Goal: Task Accomplishment & Management: Use online tool/utility

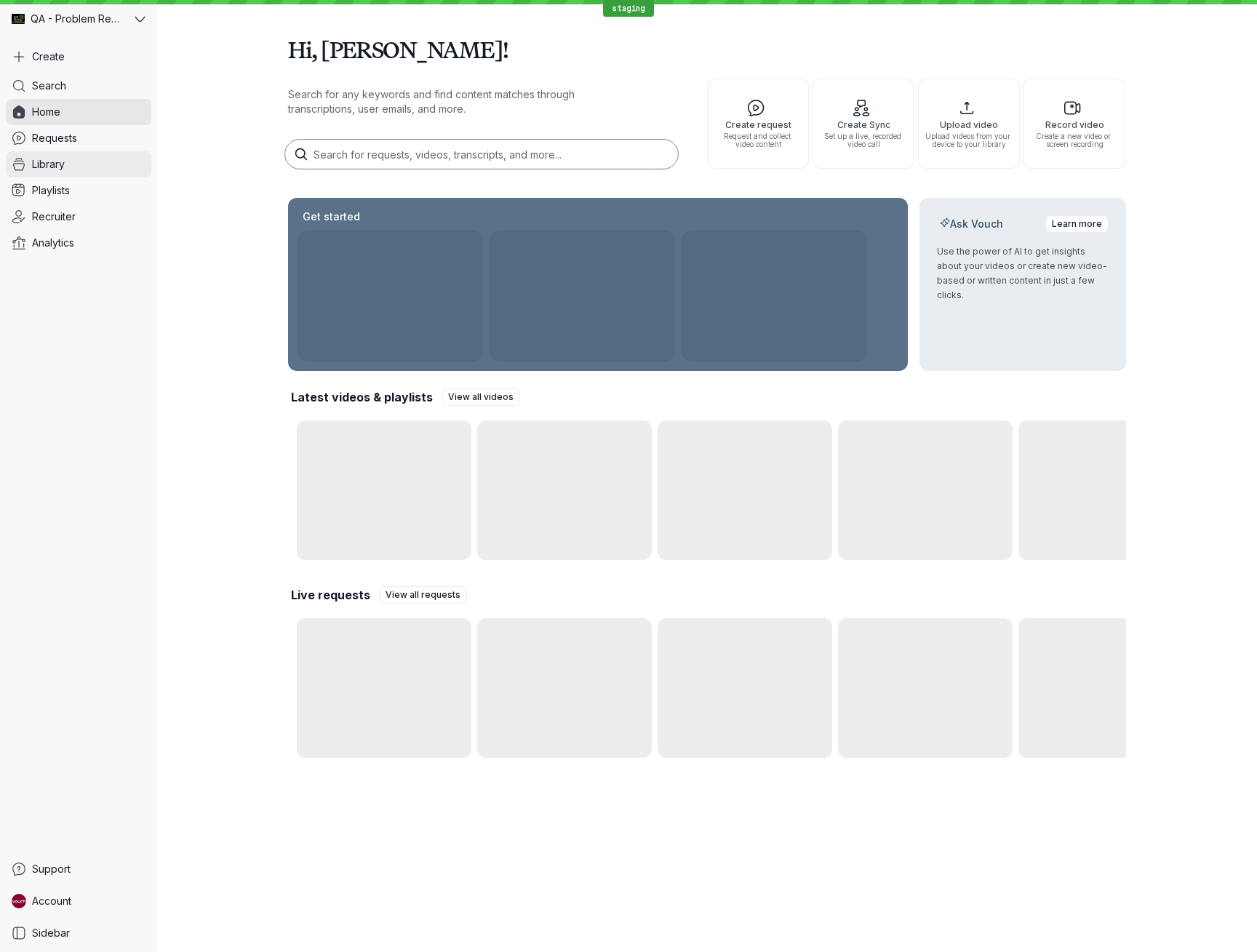
click at [78, 157] on link "Library" at bounding box center [78, 164] width 145 height 26
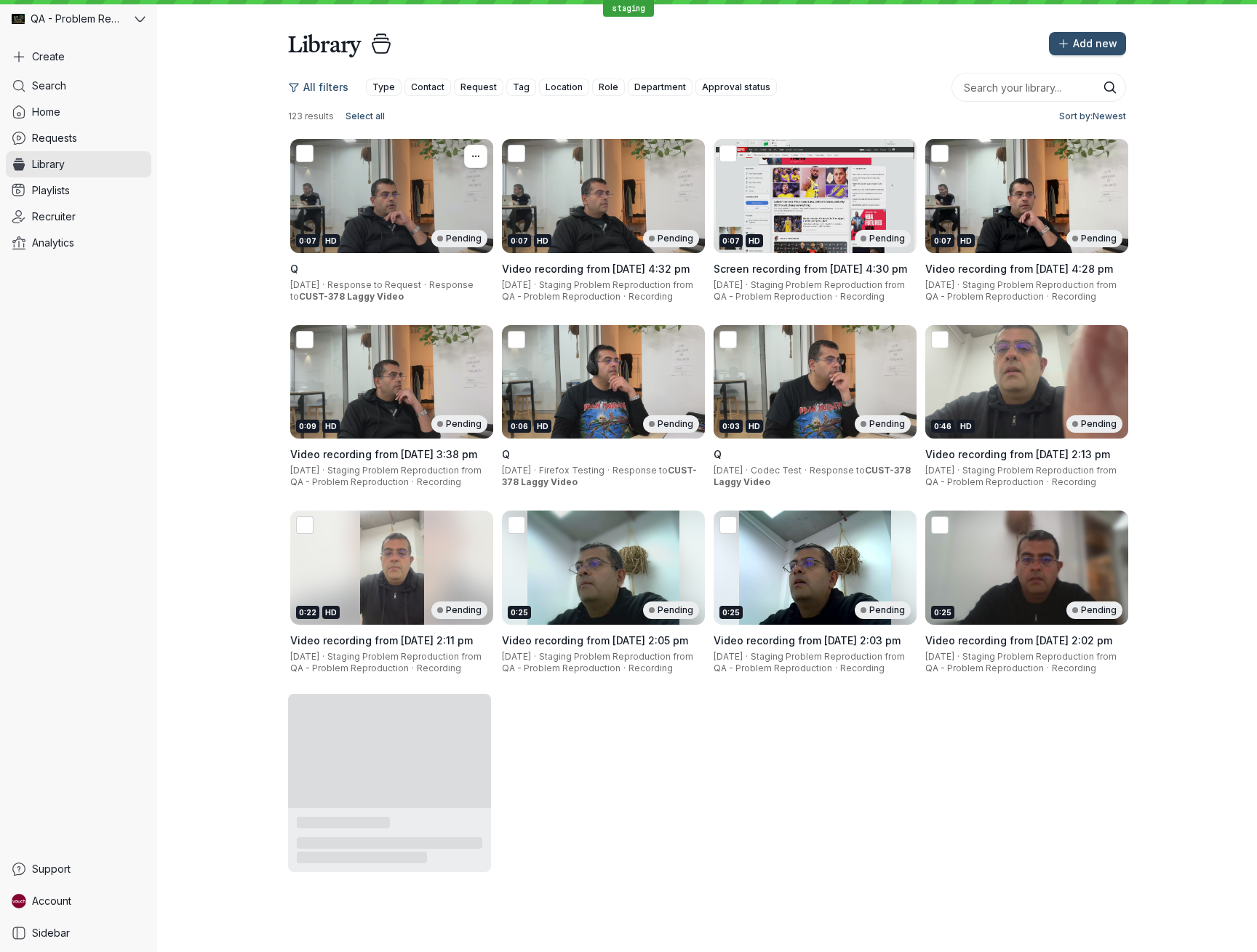
click at [372, 216] on div "0:07 HD Pending" at bounding box center [391, 195] width 203 height 115
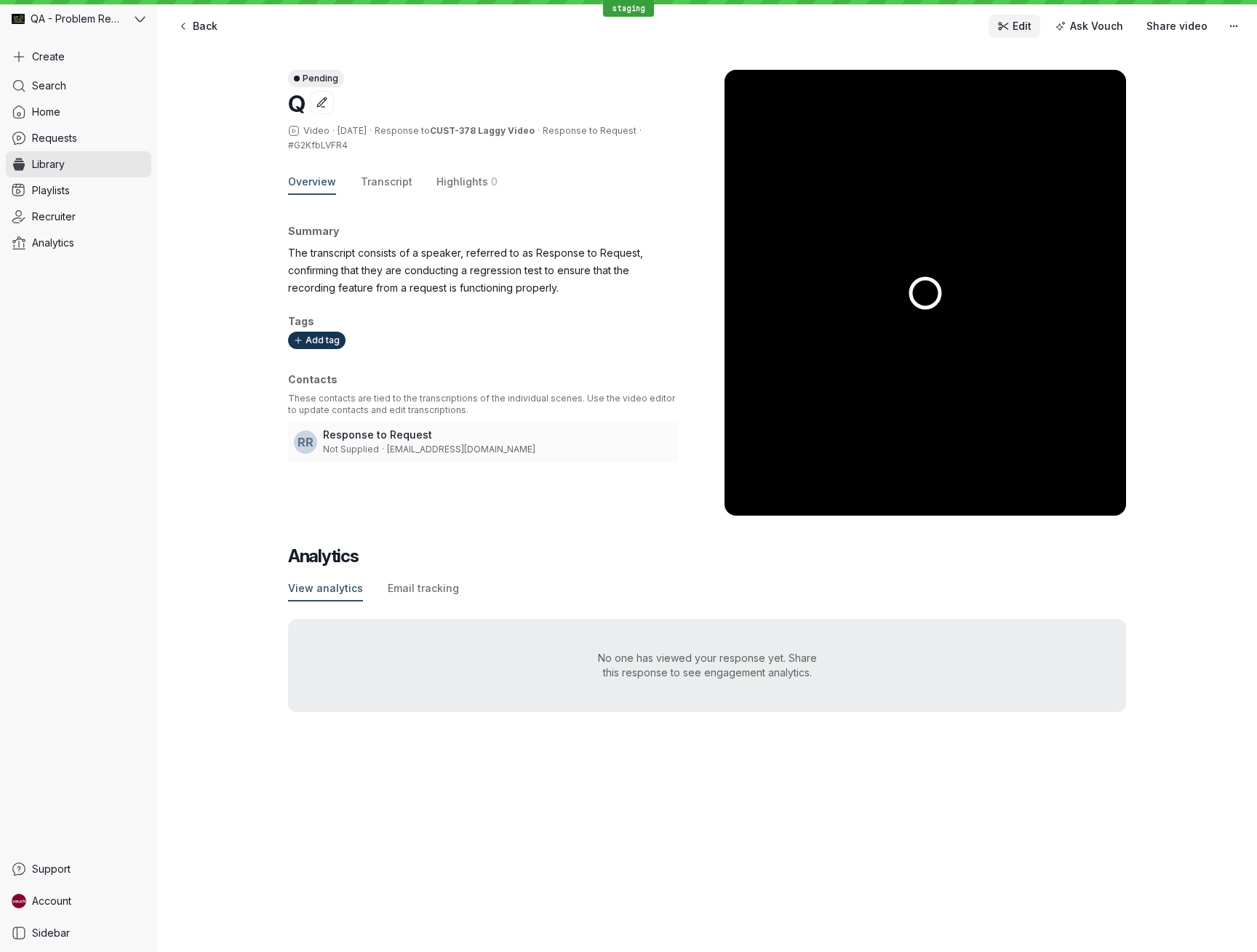
click at [1022, 22] on span "Edit" at bounding box center [1022, 26] width 19 height 14
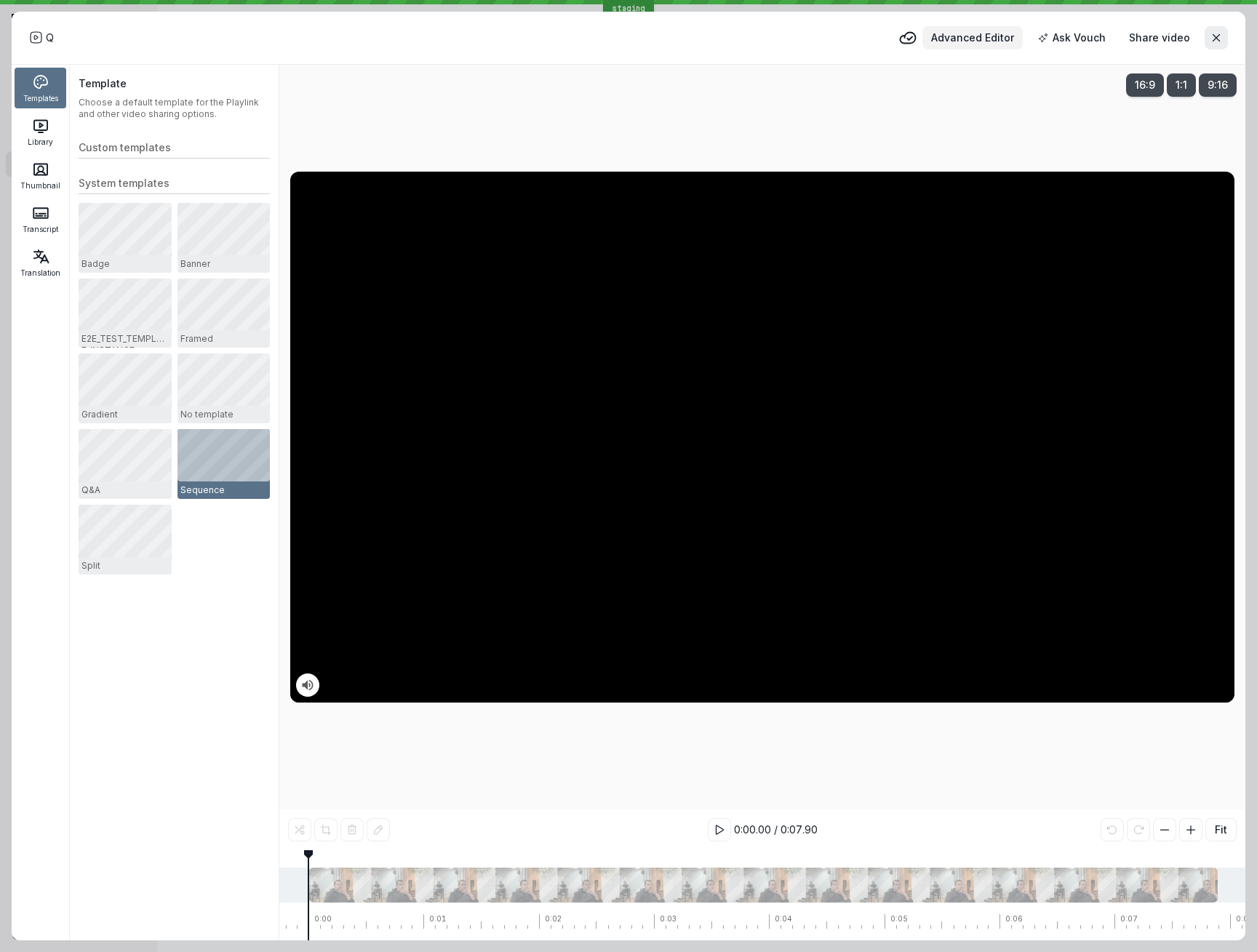
click at [951, 47] on button "Advanced Editor" at bounding box center [972, 38] width 100 height 23
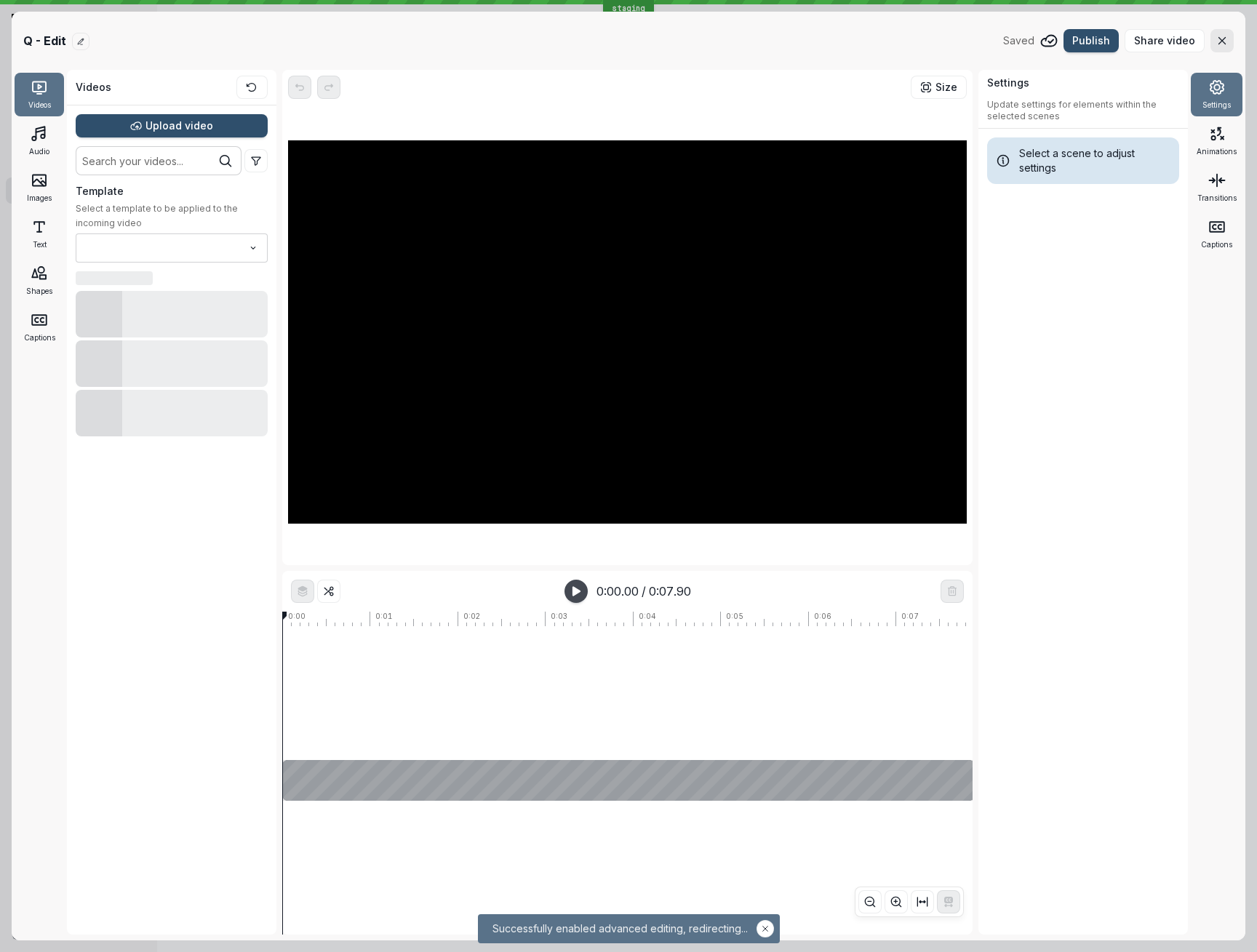
type input "Sequence"
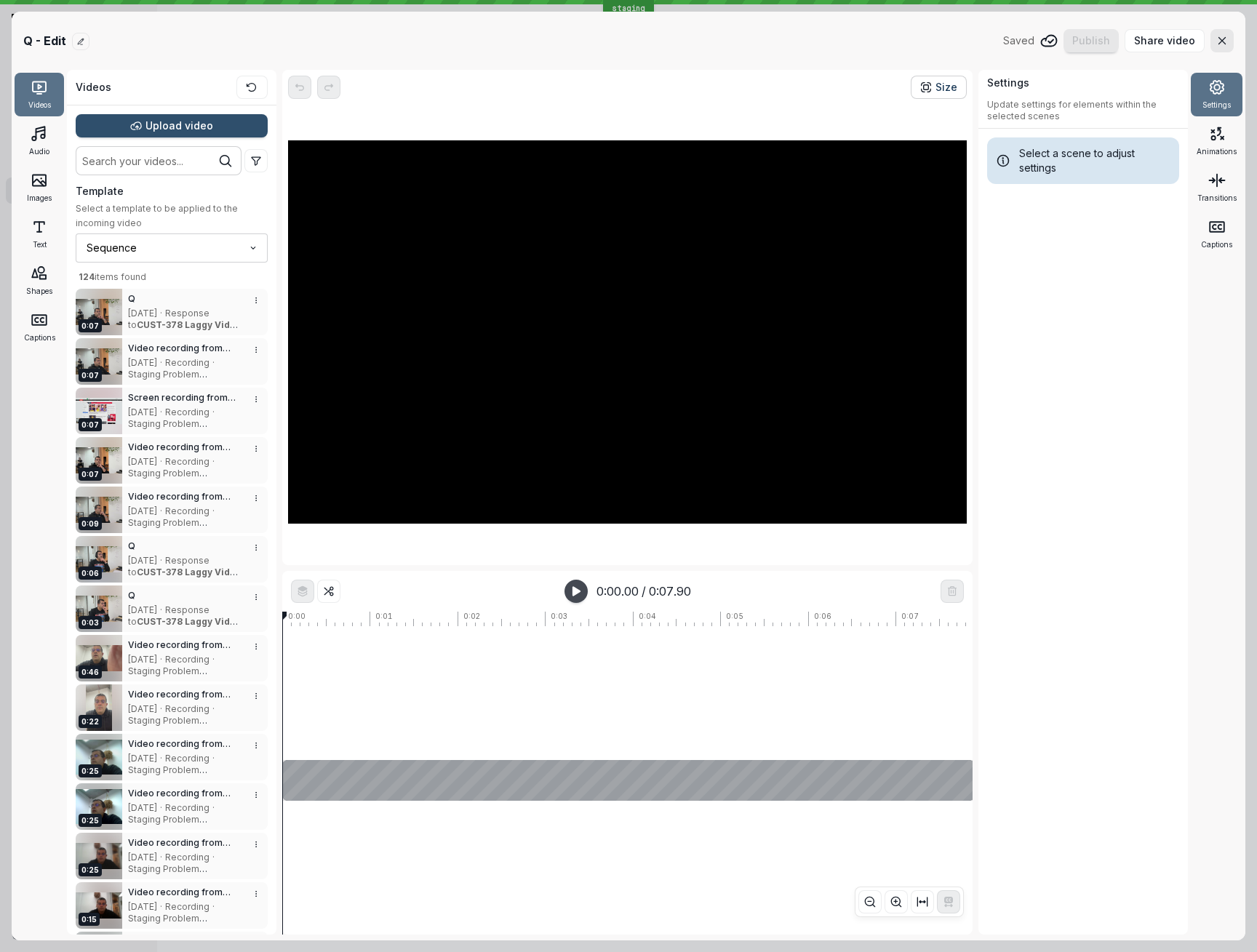
click at [945, 84] on span "Size" at bounding box center [946, 87] width 22 height 14
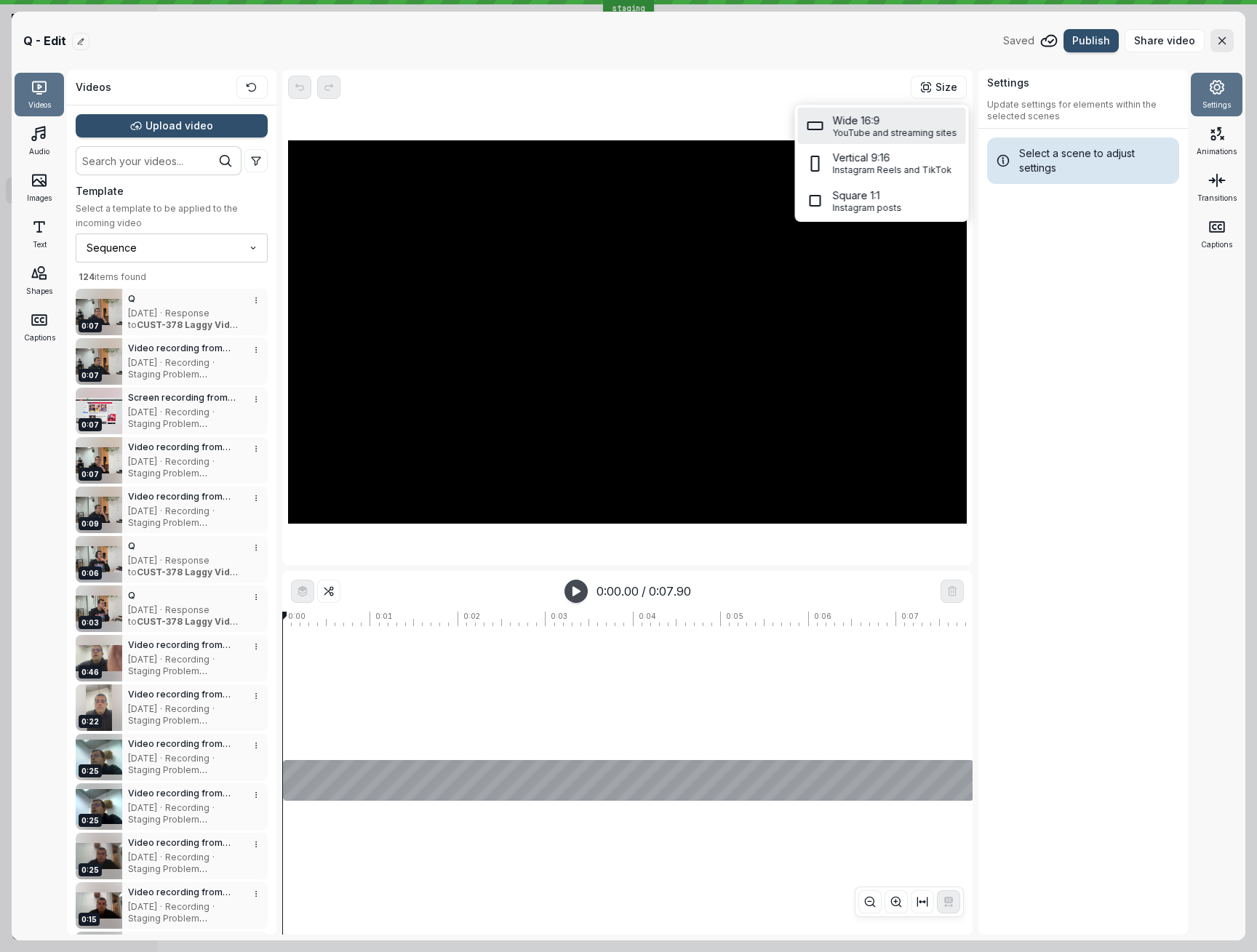
click at [1102, 381] on div "Settings Update settings for elements within the selected scenes Select a scene…" at bounding box center [1083, 502] width 210 height 864
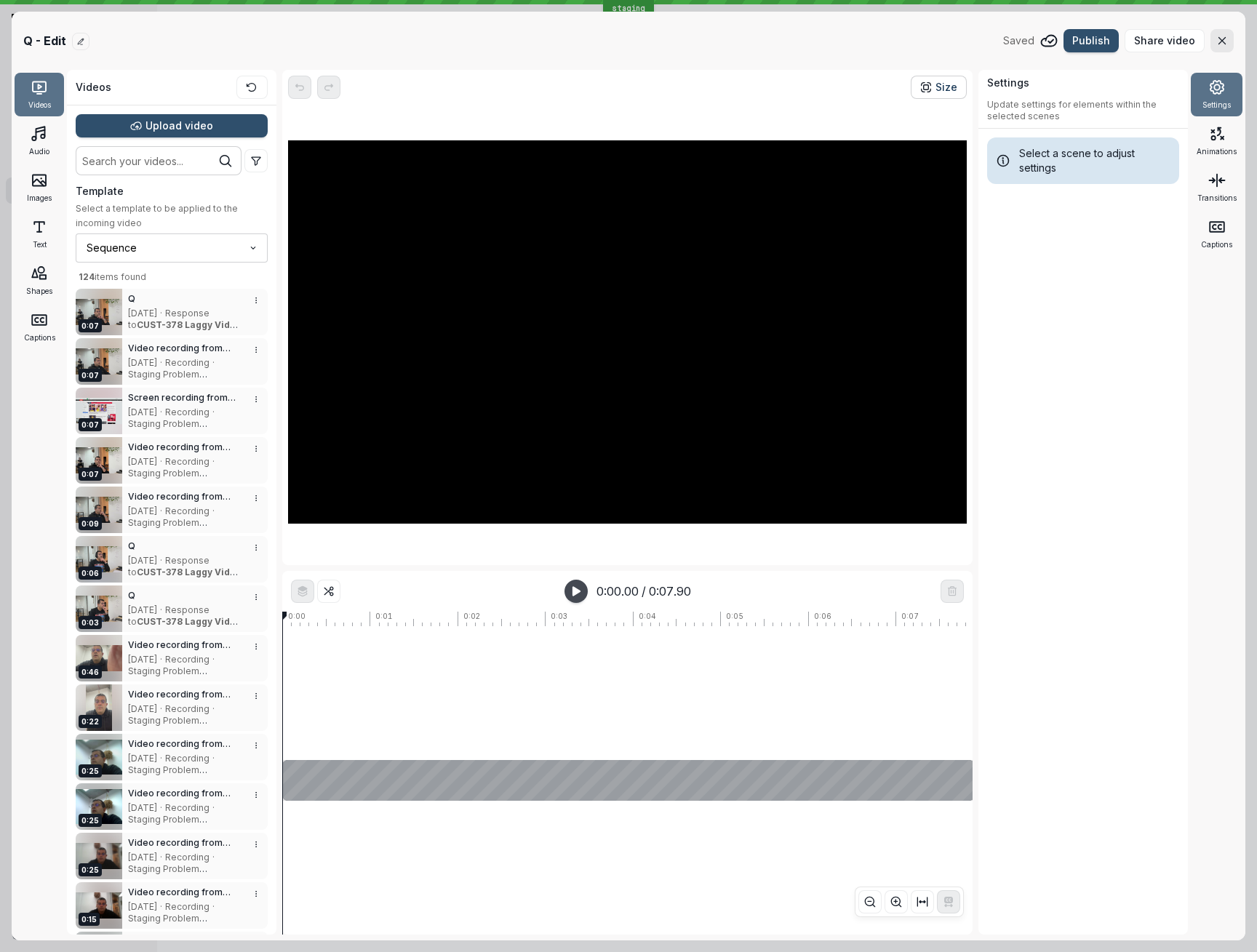
click at [948, 82] on span "Size" at bounding box center [946, 87] width 22 height 14
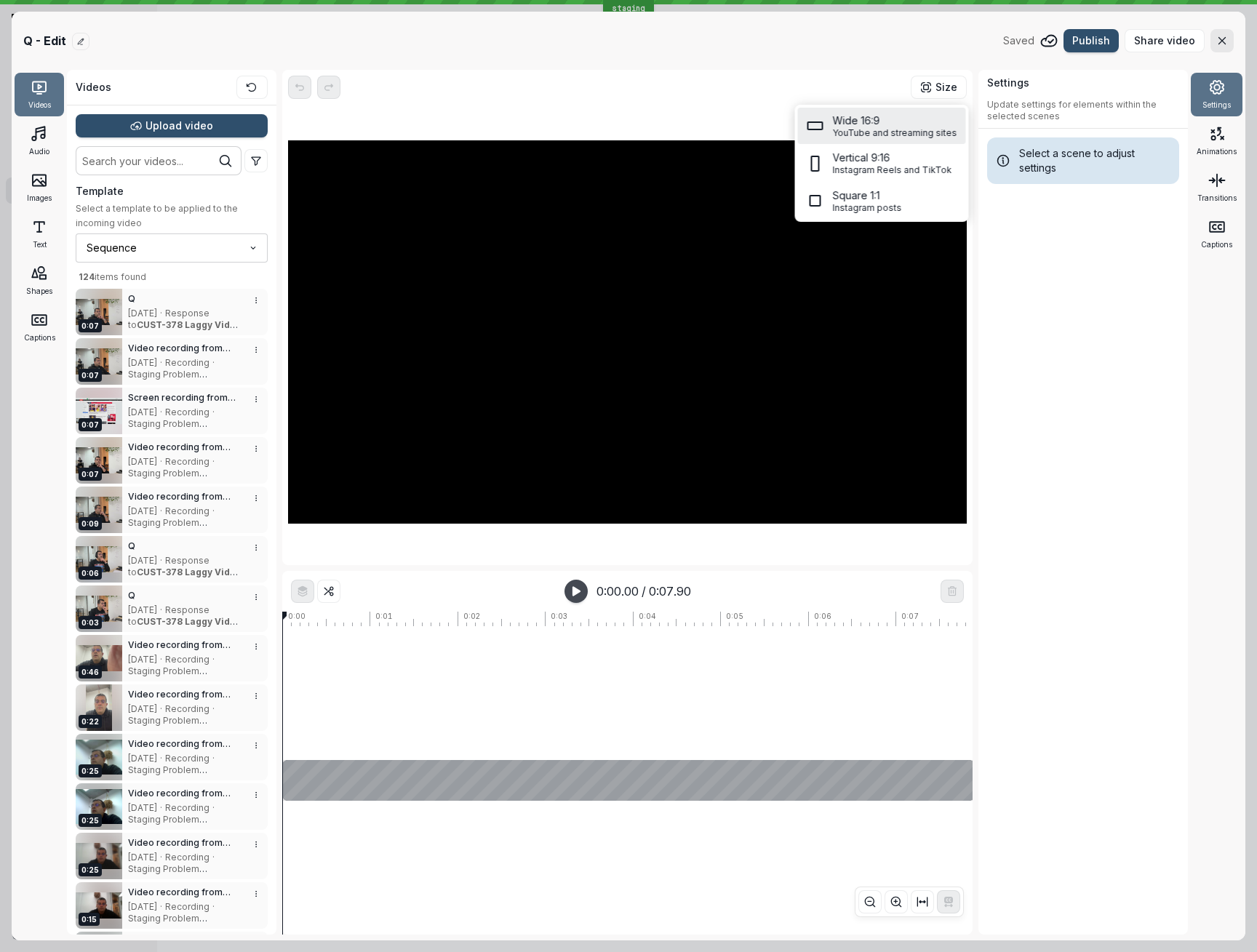
click at [1069, 259] on div "Settings Update settings for elements within the selected scenes Select a scene…" at bounding box center [1083, 502] width 210 height 864
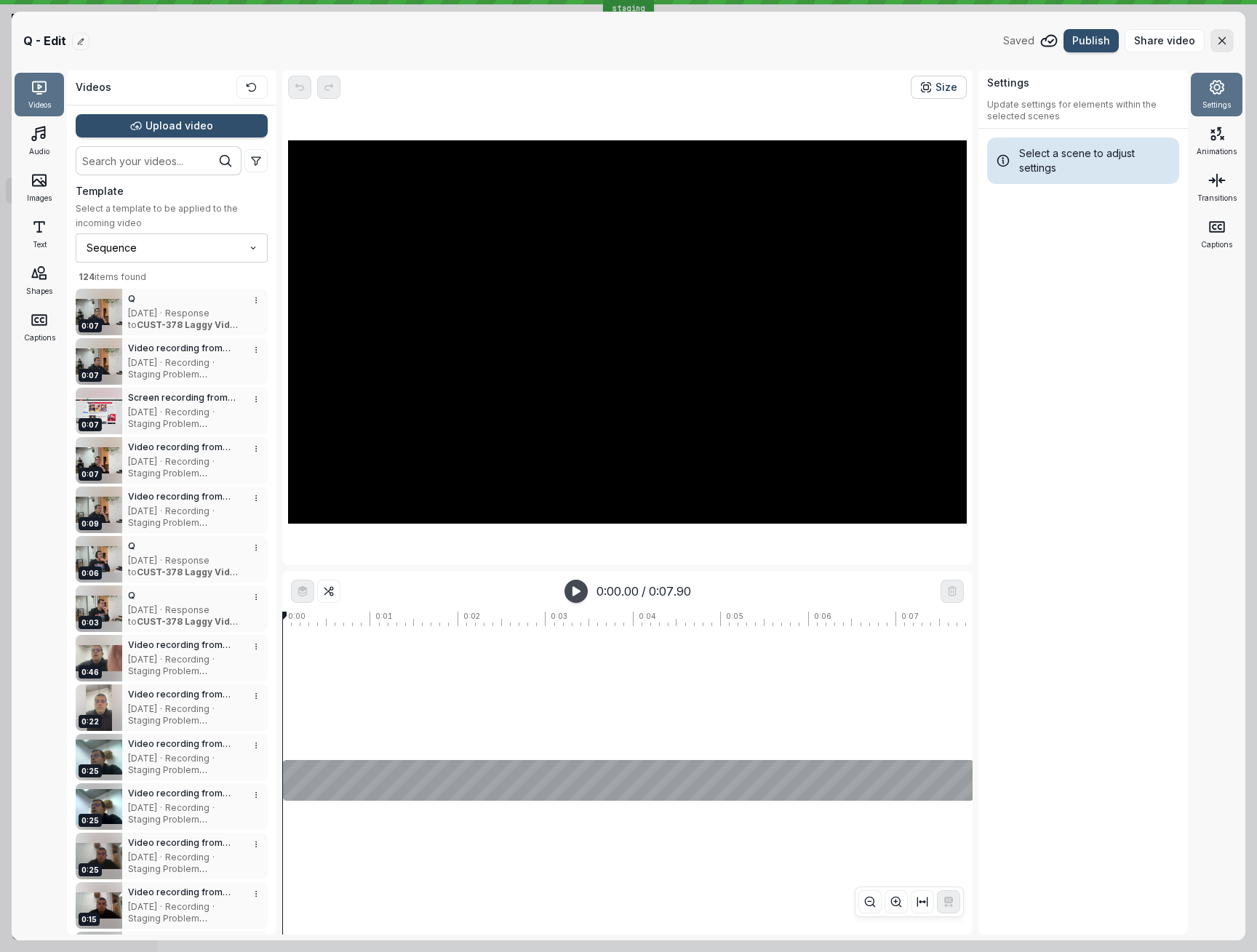
click at [959, 86] on button "Size" at bounding box center [938, 88] width 56 height 23
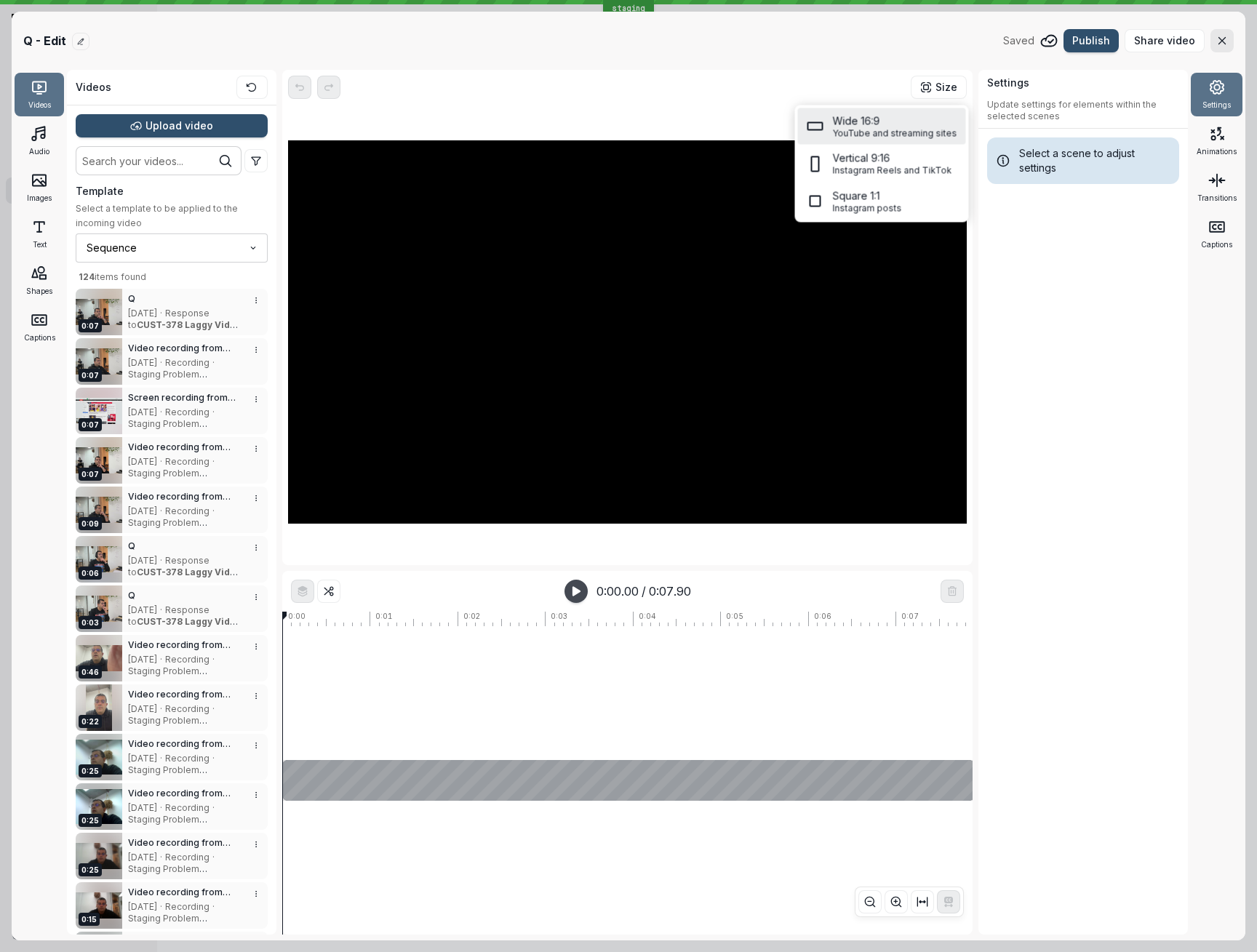
click at [1037, 243] on div "Settings Update settings for elements within the selected scenes Select a scene…" at bounding box center [1083, 502] width 210 height 864
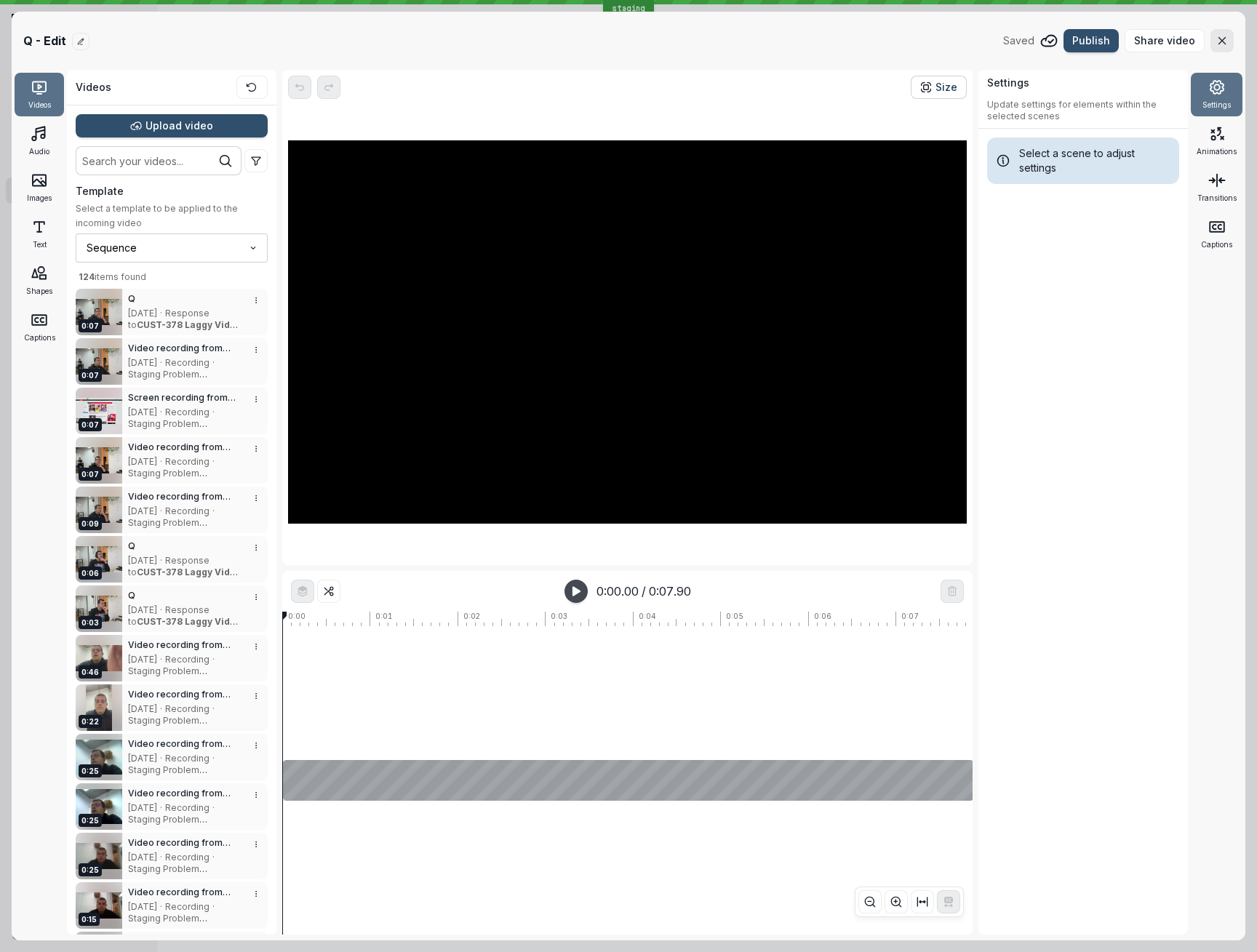
click at [938, 86] on span "Size" at bounding box center [946, 87] width 22 height 14
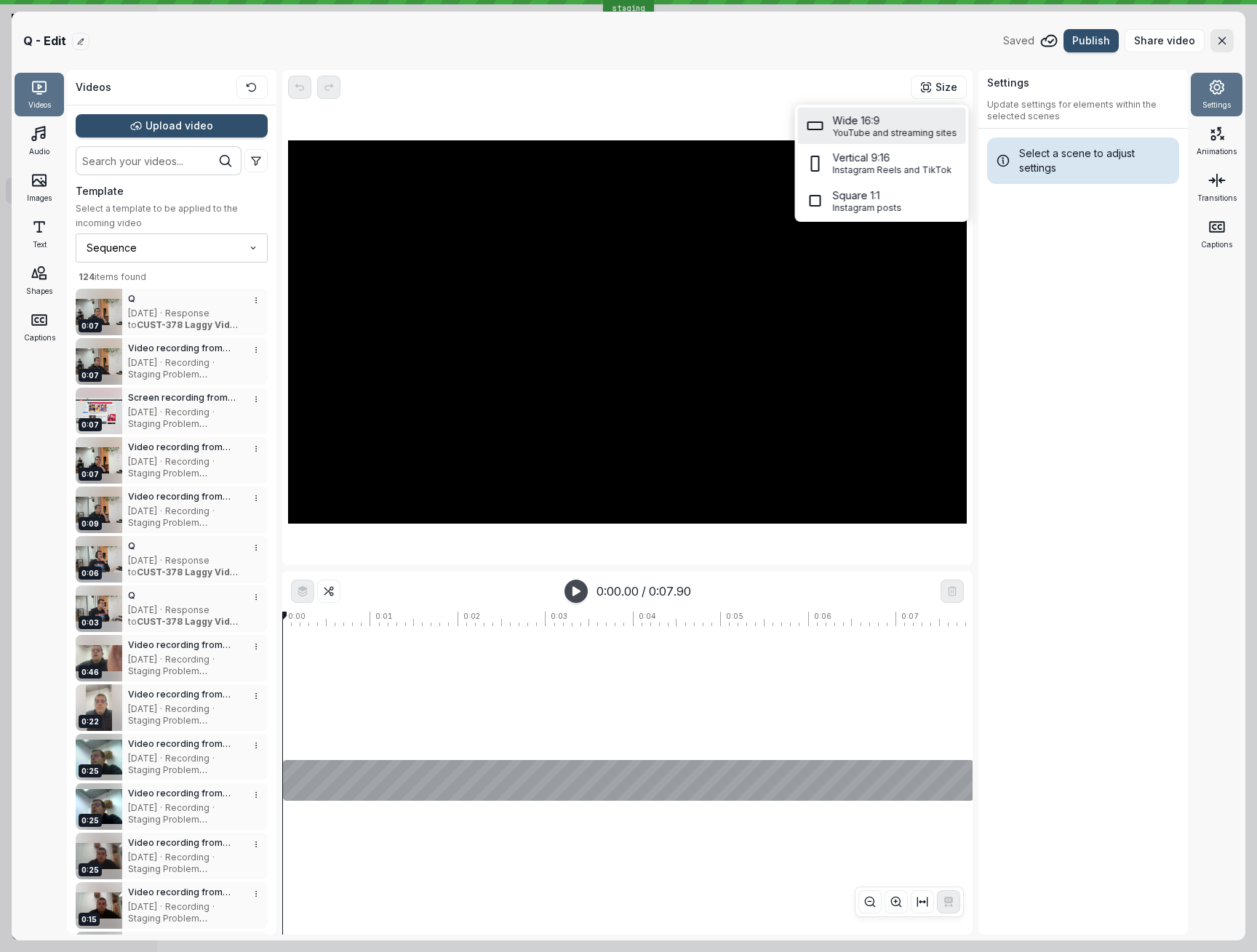
click at [1018, 258] on div "Settings Update settings for elements within the selected scenes Select a scene…" at bounding box center [1083, 502] width 210 height 864
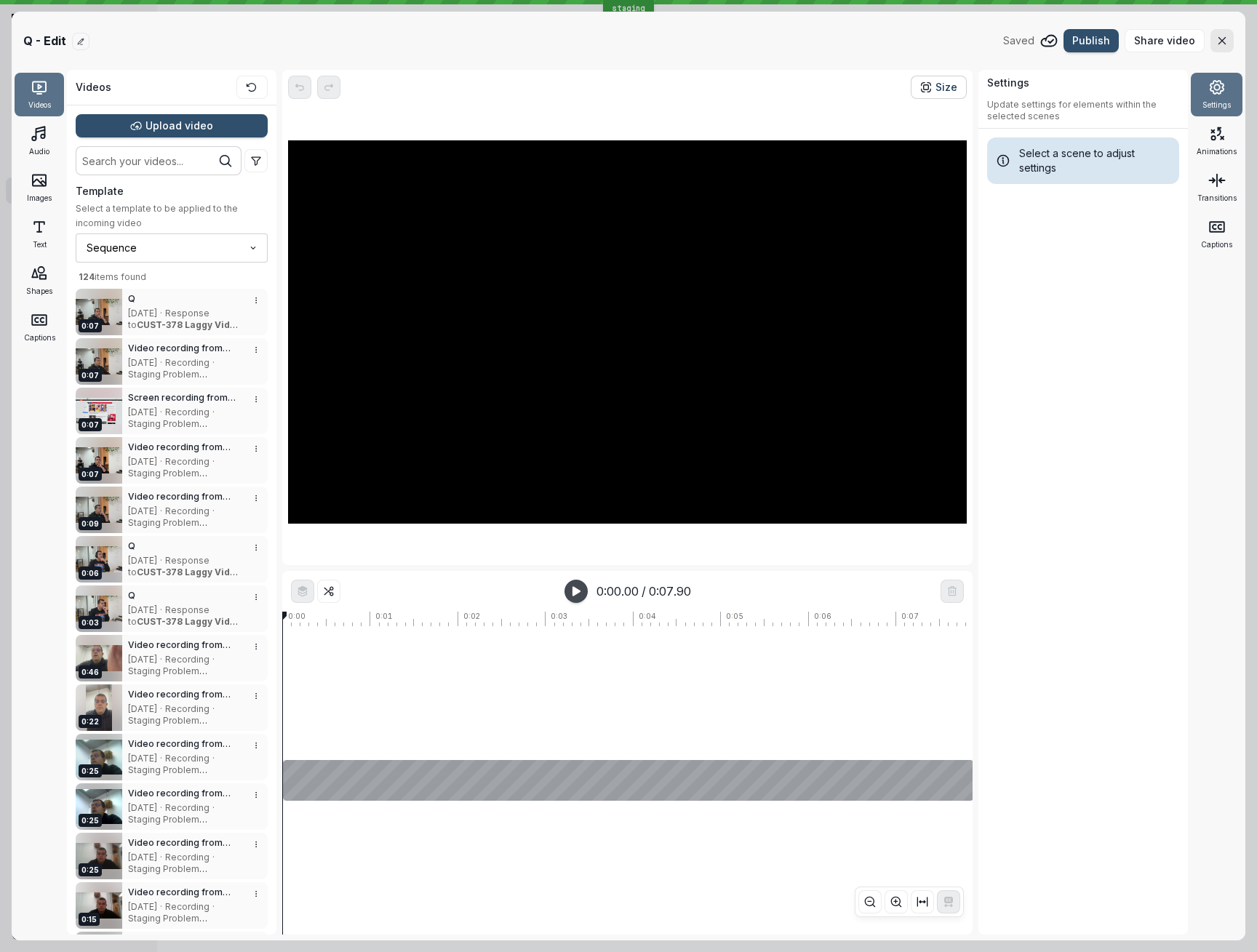
click at [928, 90] on rect "button" at bounding box center [926, 87] width 5 height 5
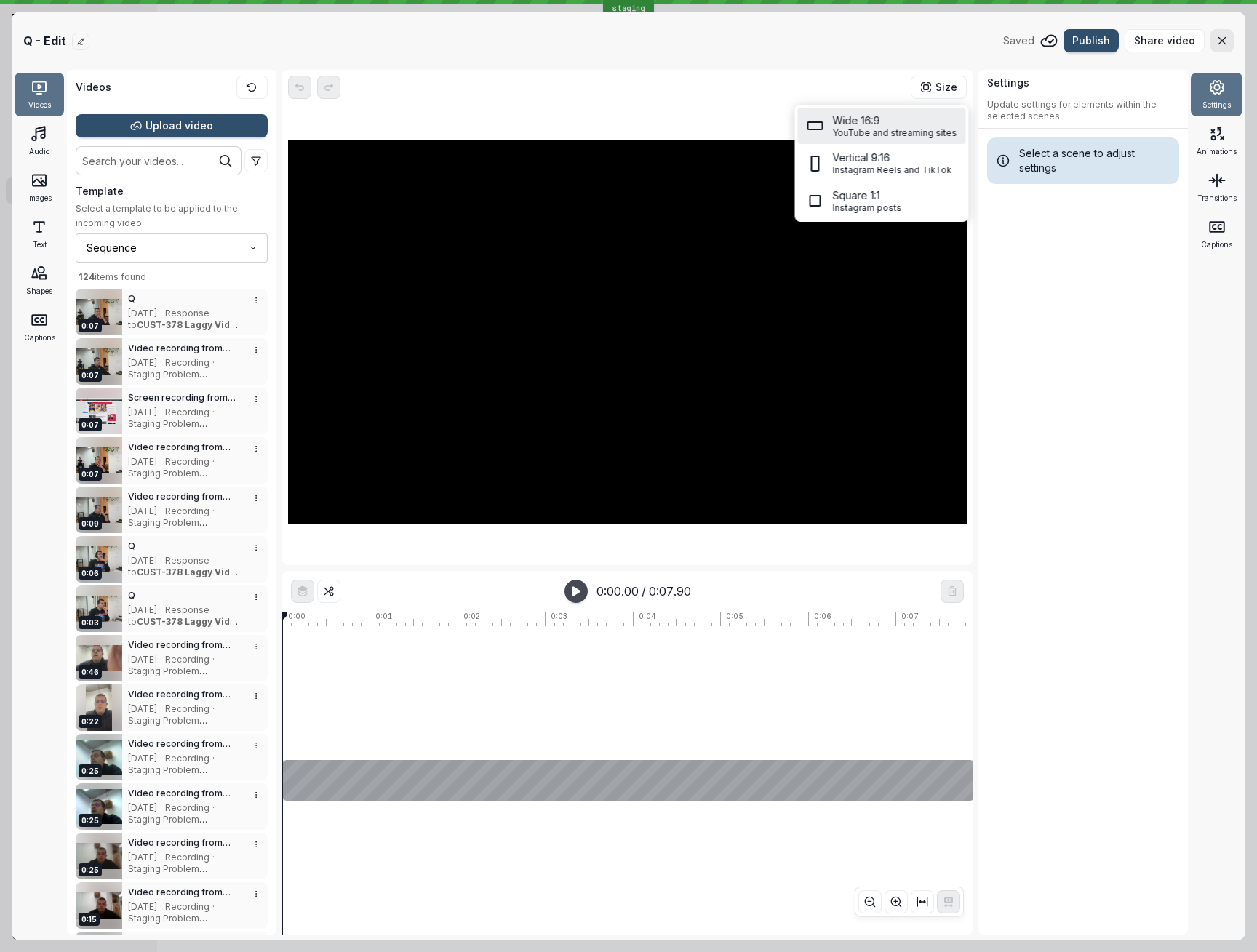
click at [1015, 234] on div "Settings Update settings for elements within the selected scenes Select a scene…" at bounding box center [1083, 502] width 210 height 864
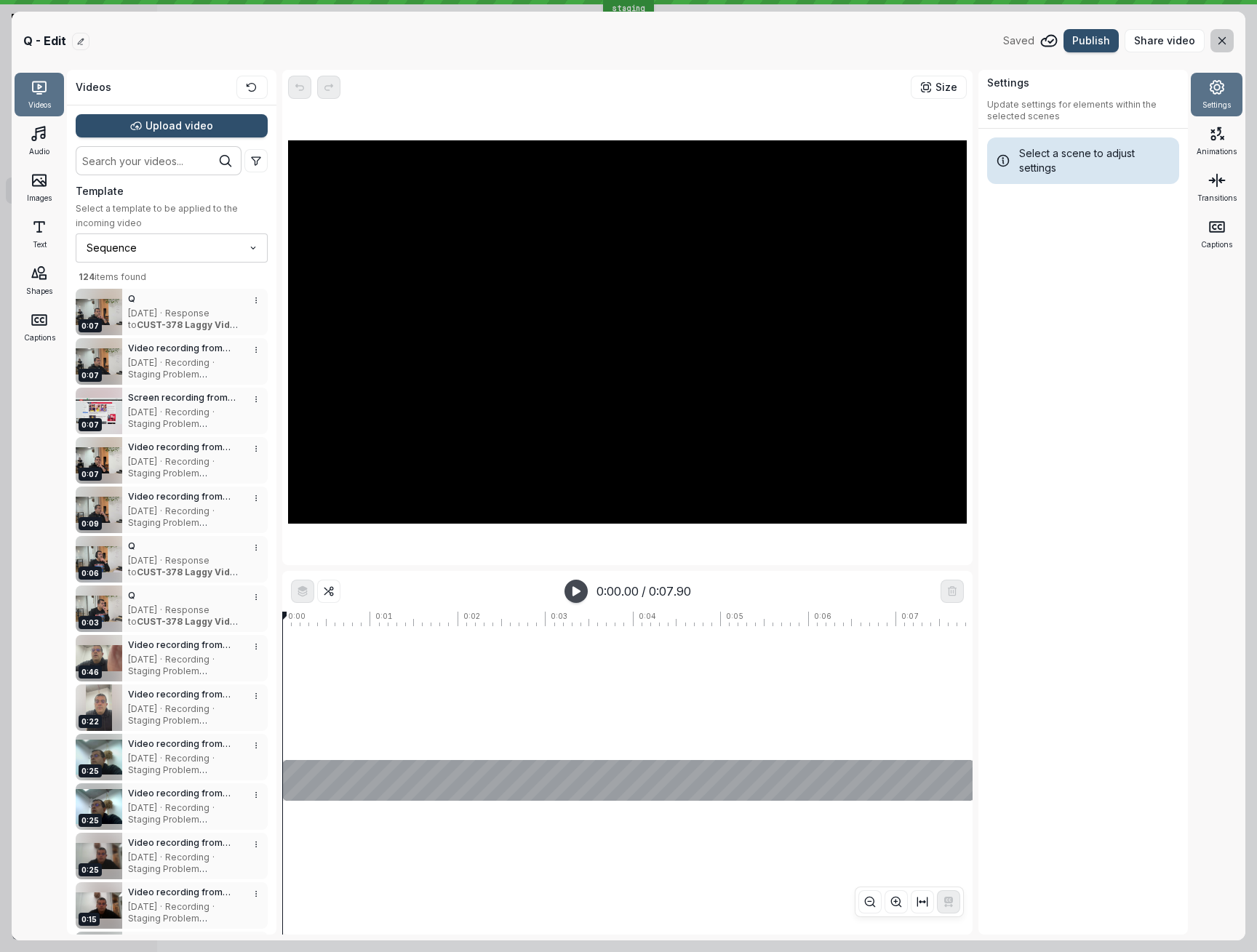
click at [1222, 46] on icon "button" at bounding box center [1221, 40] width 13 height 13
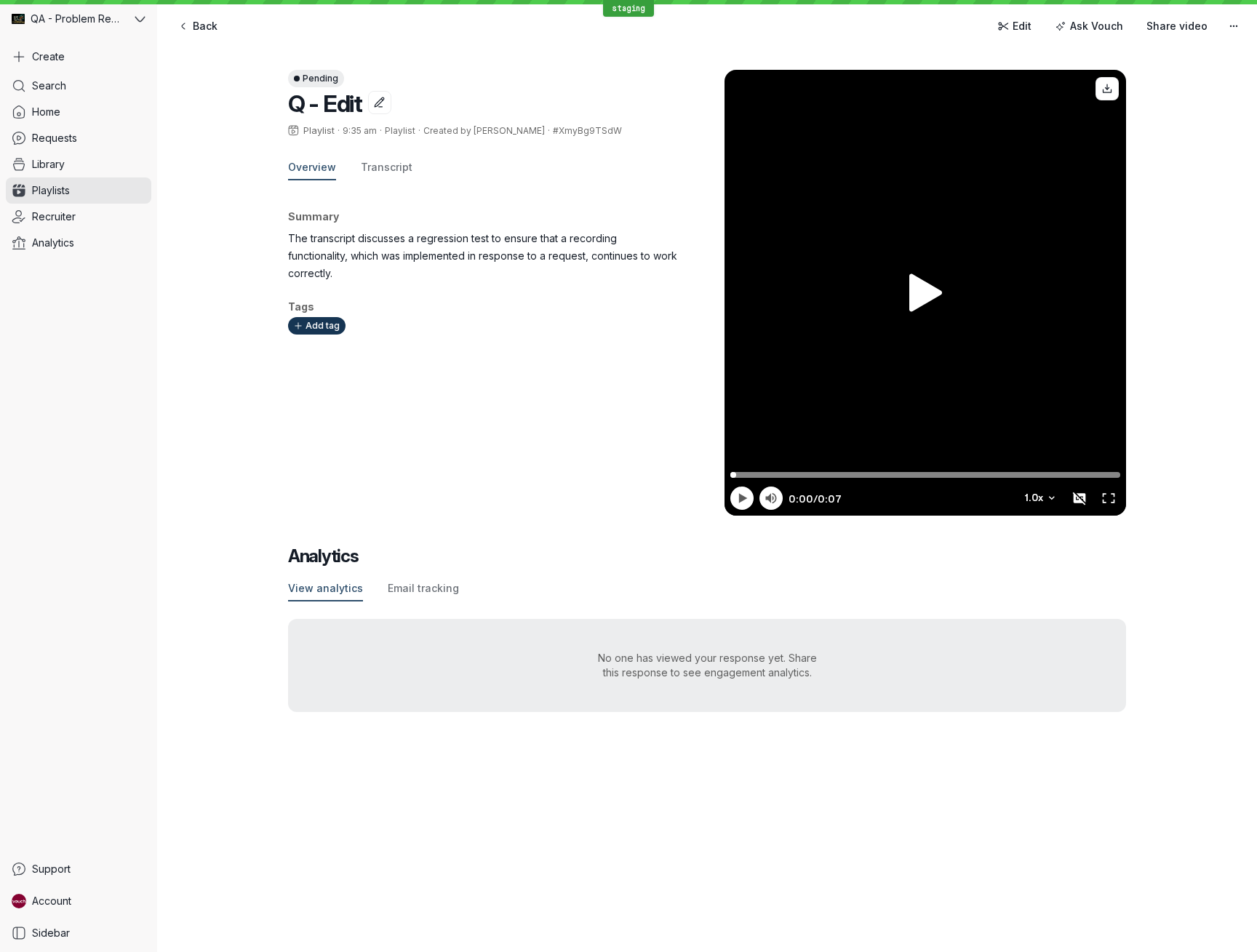
click at [1251, 264] on div "Pending Q - Edit Playlist · 9:35 am · Playlist · Created by [PERSON_NAME] · #Xm…" at bounding box center [706, 391] width 1099 height 701
